Goal: Check status: Check status

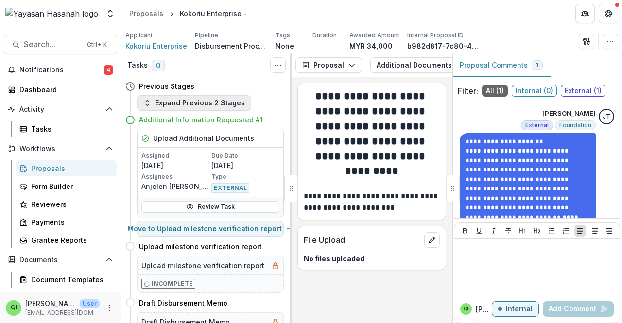
click at [199, 100] on button "Expand Previous 2 Stages" at bounding box center [194, 103] width 114 height 16
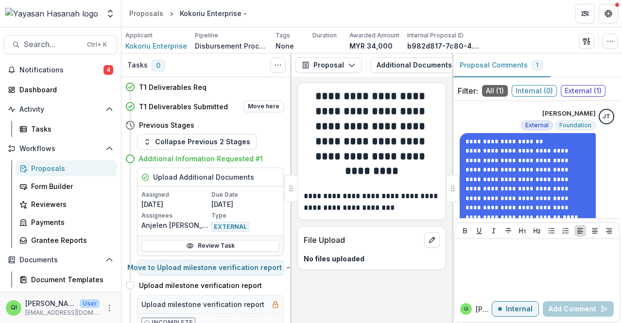
drag, startPoint x: 202, startPoint y: 100, endPoint x: 201, endPoint y: 106, distance: 6.5
click at [202, 100] on div "T1 Deliverables Submitted Move here" at bounding box center [204, 106] width 158 height 19
click at [201, 106] on h4 "T1 Deliverables Submitted" at bounding box center [183, 107] width 89 height 10
click at [352, 61] on button "Proposal" at bounding box center [328, 65] width 67 height 16
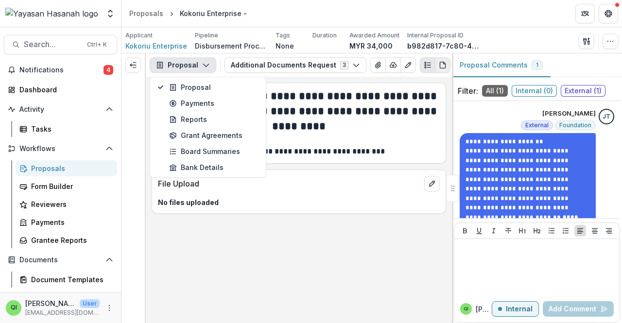
click at [439, 68] on icon "PDF view" at bounding box center [443, 65] width 8 height 8
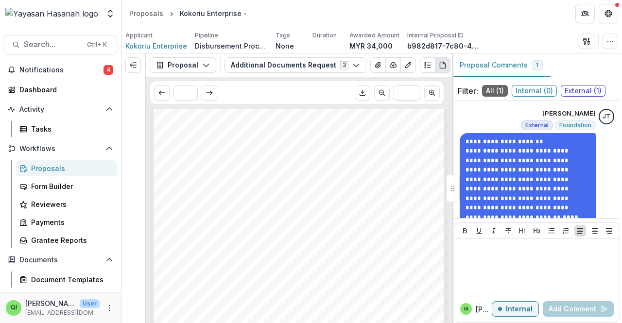
scroll to position [520, 0]
click at [375, 67] on icon "View Attached Files" at bounding box center [377, 65] width 5 height 6
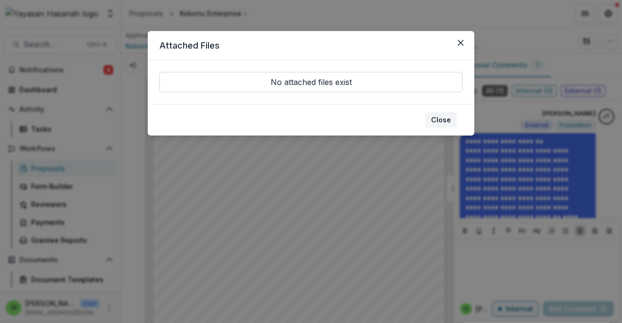
click at [442, 121] on button "Close" at bounding box center [441, 120] width 32 height 16
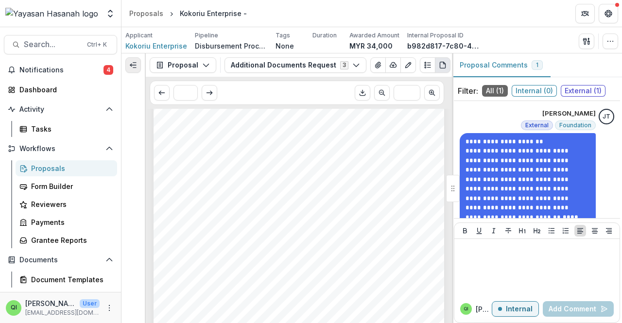
click at [129, 68] on icon "Expand left" at bounding box center [133, 65] width 8 height 8
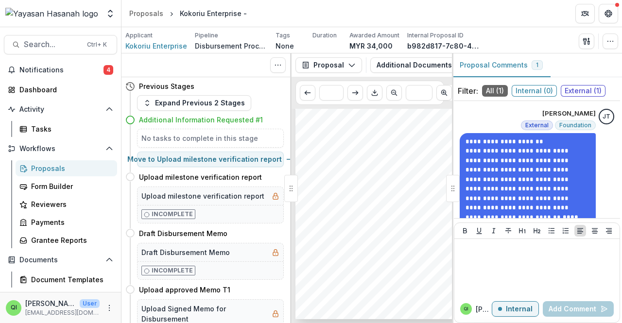
scroll to position [430, 0]
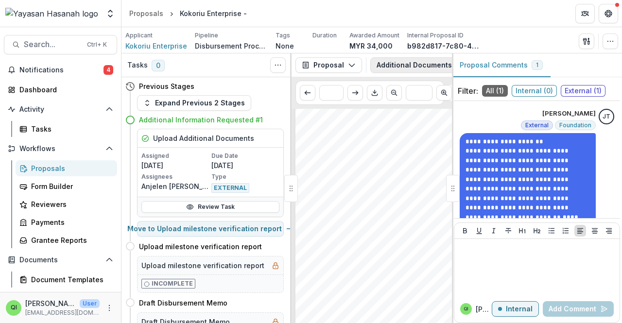
click at [420, 67] on button "Additional Documents Request 3" at bounding box center [441, 65] width 142 height 16
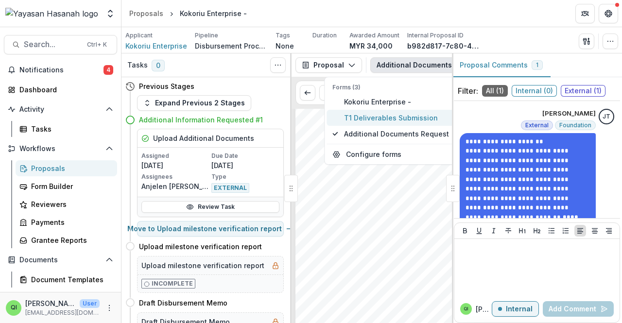
click at [385, 116] on span "T1 Deliverables Submission" at bounding box center [396, 118] width 105 height 10
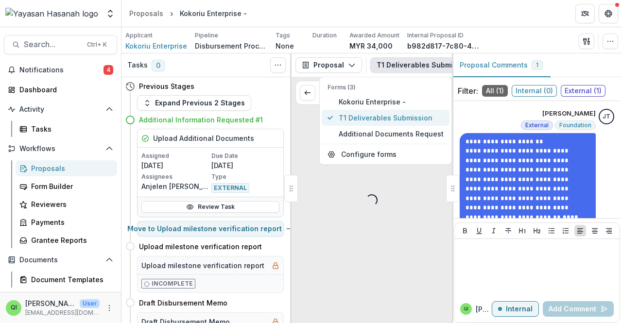
scroll to position [0, 0]
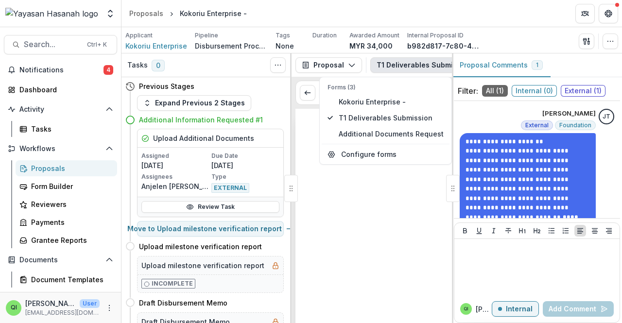
click at [344, 277] on div at bounding box center [408, 270] width 227 height 322
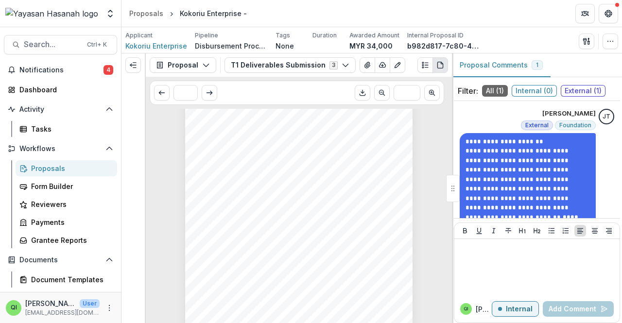
scroll to position [478, 0]
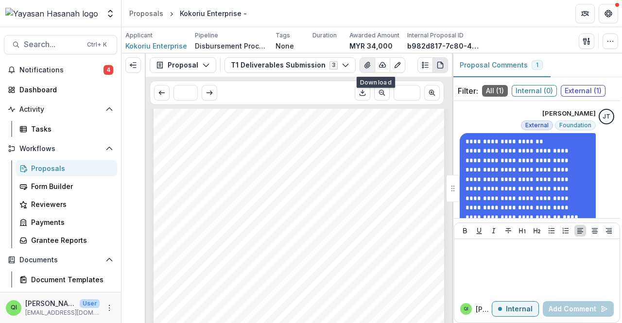
click at [363, 68] on icon "View Attached Files" at bounding box center [367, 65] width 8 height 8
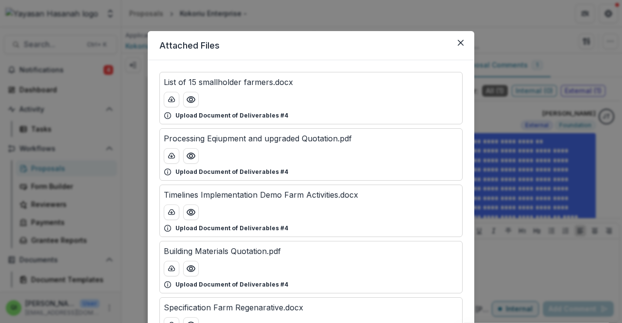
click at [437, 121] on div "List of 15 smallholder farmers.docx Upload Document of Deliverables #4" at bounding box center [310, 98] width 303 height 52
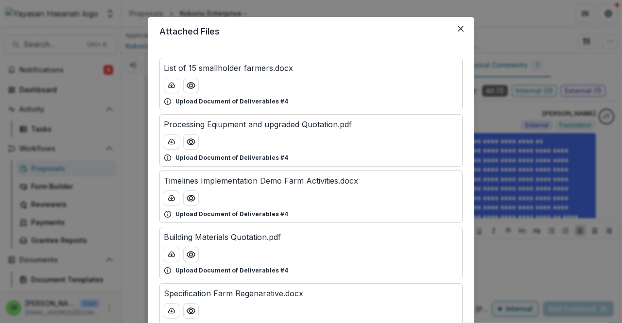
scroll to position [0, 0]
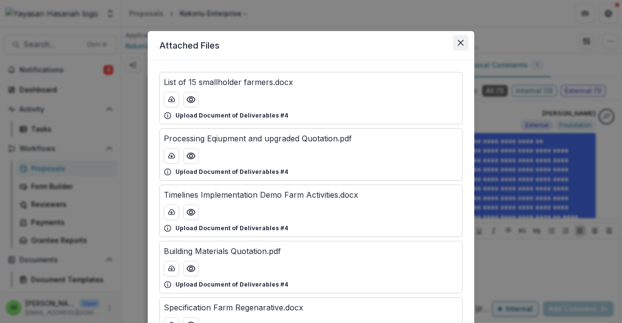
click at [460, 41] on icon "Close" at bounding box center [461, 43] width 6 height 6
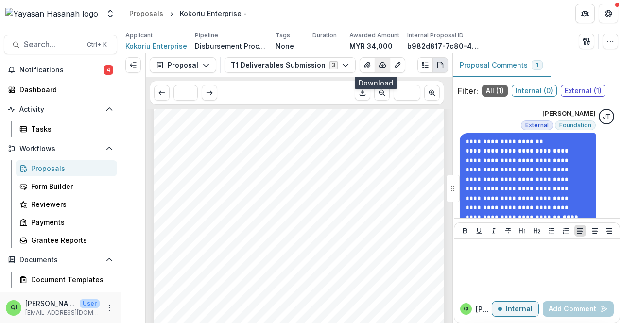
click at [378, 68] on icon "button" at bounding box center [382, 65] width 8 height 8
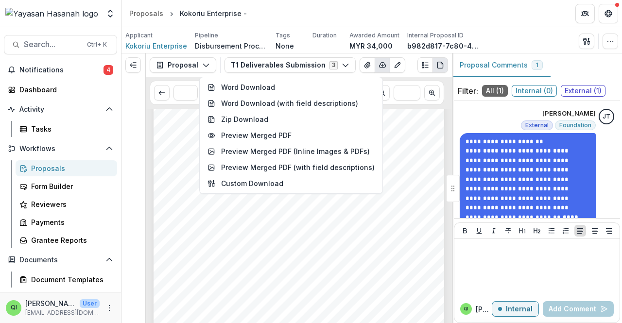
click at [441, 116] on div "1. 2. 3. Page: 2 Kokoriu Enterprise - Submission Responses Use this form to sub…" at bounding box center [299, 253] width 291 height 411
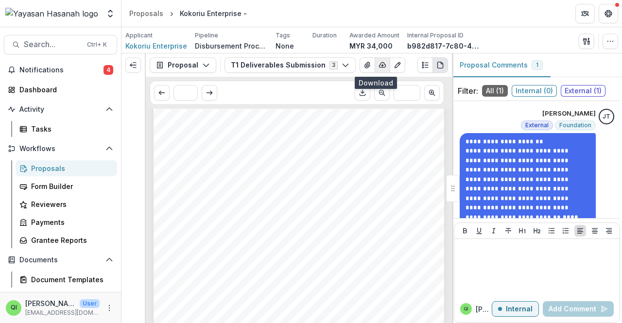
click at [379, 63] on icon "button" at bounding box center [382, 65] width 6 height 5
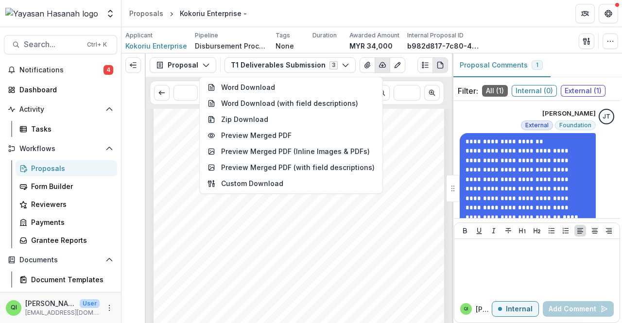
click at [412, 159] on div "1. 2. 3. Page: 2 Kokoriu Enterprise - Submission Responses Use this form to sub…" at bounding box center [299, 253] width 291 height 411
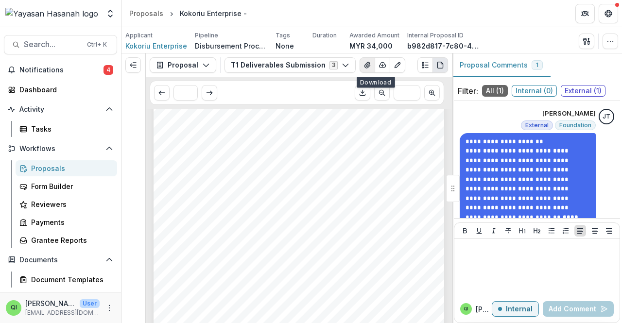
click at [360, 60] on button "View Attached Files" at bounding box center [367, 65] width 16 height 16
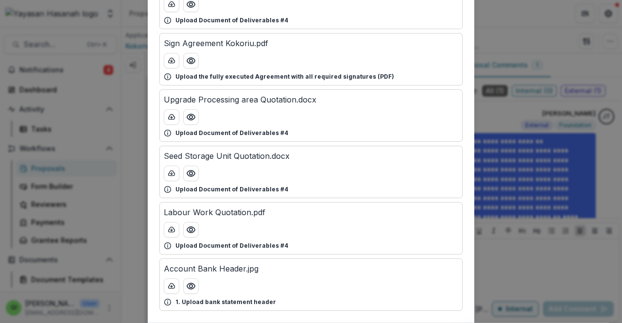
scroll to position [500, 0]
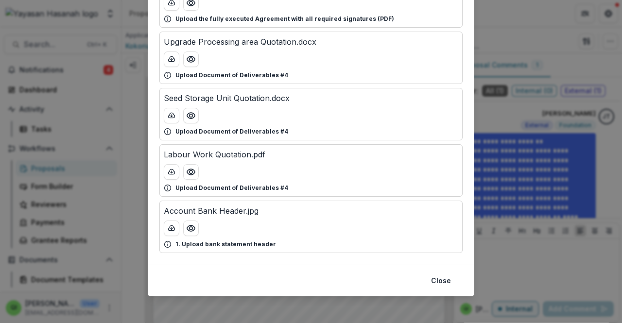
drag, startPoint x: 503, startPoint y: 154, endPoint x: 455, endPoint y: 282, distance: 137.0
click at [503, 154] on div "Attached Files List of 15 smallholder farmers.docx Upload Document of Deliverab…" at bounding box center [311, 161] width 622 height 323
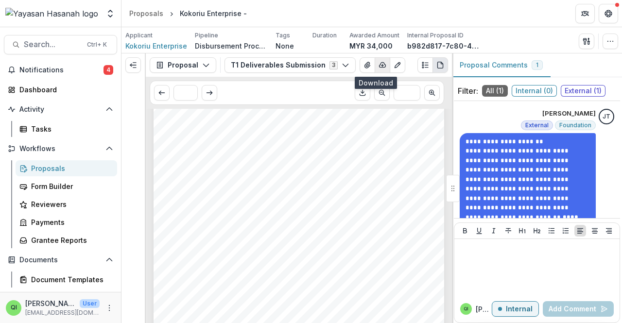
click at [375, 60] on button "button" at bounding box center [383, 65] width 16 height 16
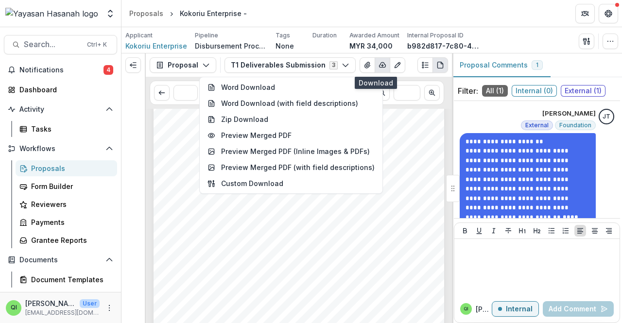
click at [379, 67] on button "button" at bounding box center [383, 65] width 16 height 16
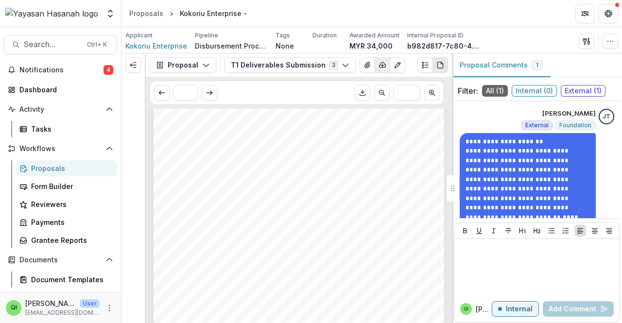
click at [379, 67] on button "button" at bounding box center [383, 65] width 16 height 16
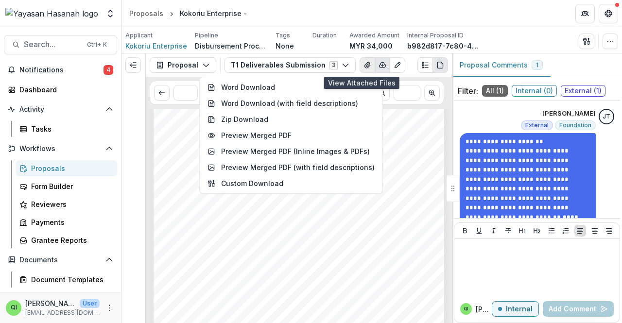
click at [363, 67] on icon "View Attached Files" at bounding box center [367, 65] width 8 height 8
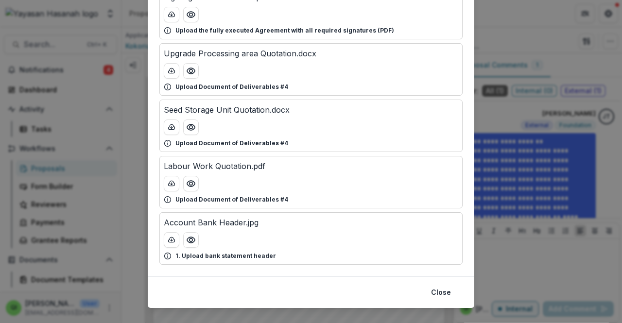
scroll to position [490, 0]
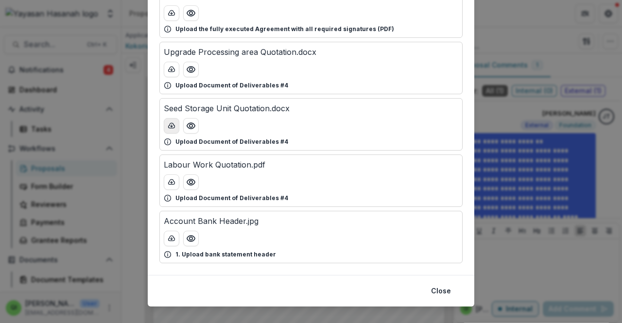
click at [173, 124] on icon "download-button" at bounding box center [172, 126] width 8 height 8
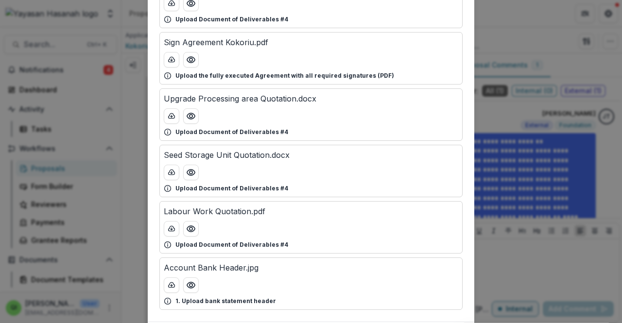
scroll to position [500, 0]
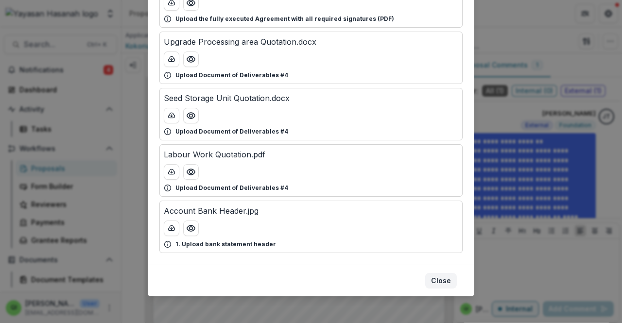
click at [445, 273] on button "Close" at bounding box center [441, 281] width 32 height 16
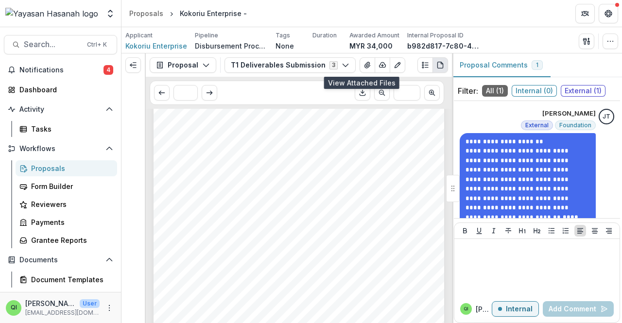
scroll to position [624, 0]
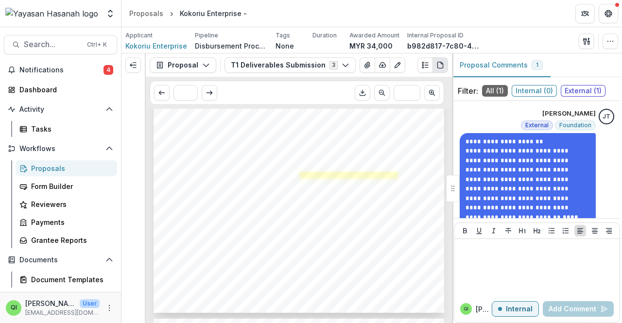
click at [356, 172] on link at bounding box center [349, 175] width 98 height 6
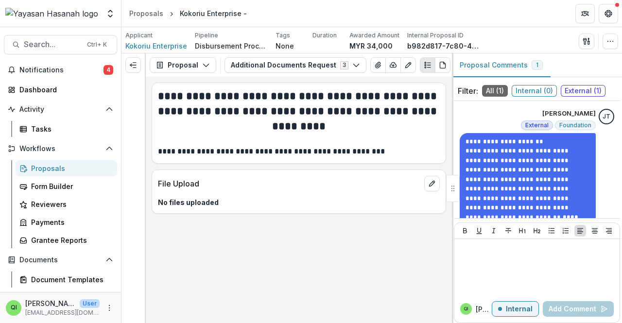
click at [296, 74] on div "Proposal Proposal Payments Reports Grant Agreements Board Summaries Bank Detail…" at bounding box center [299, 64] width 306 height 23
click at [298, 66] on button "Additional Documents Request 3" at bounding box center [295, 65] width 142 height 16
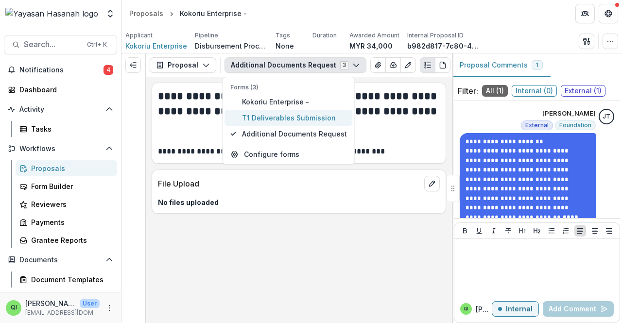
click at [293, 114] on span "T1 Deliverables Submission" at bounding box center [294, 118] width 105 height 10
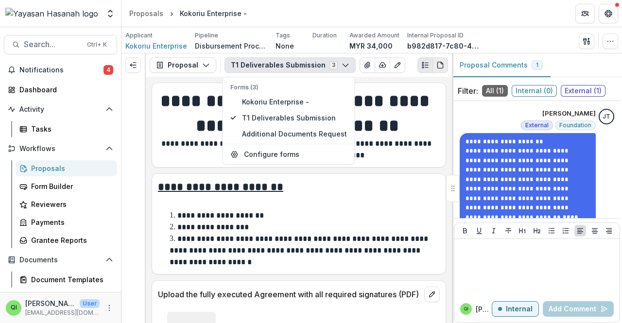
click at [438, 65] on icon "PDF view" at bounding box center [440, 65] width 8 height 8
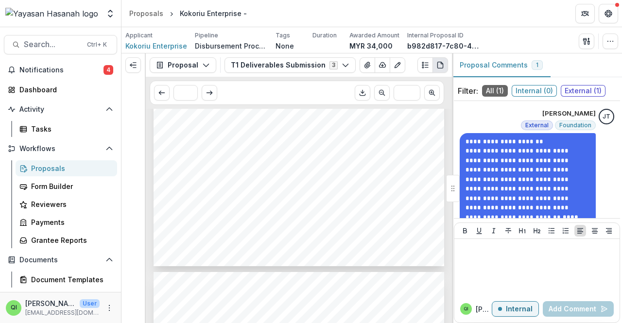
scroll to position [762, 0]
